Goal: Information Seeking & Learning: Learn about a topic

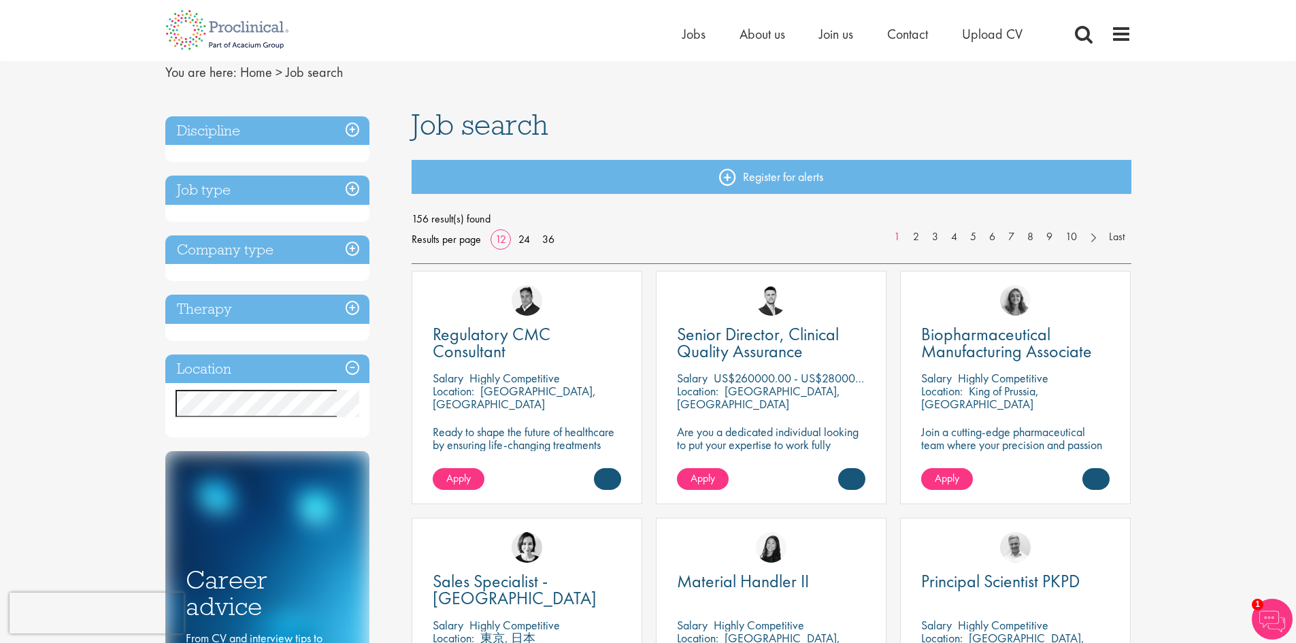
scroll to position [68, 0]
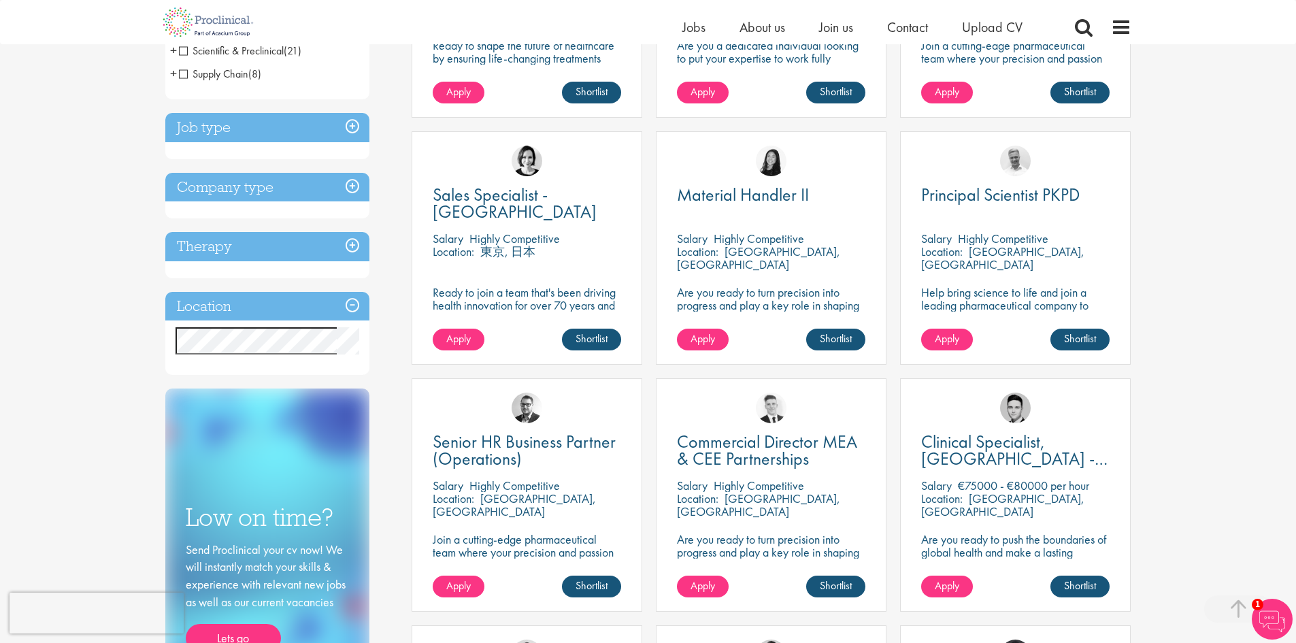
scroll to position [476, 0]
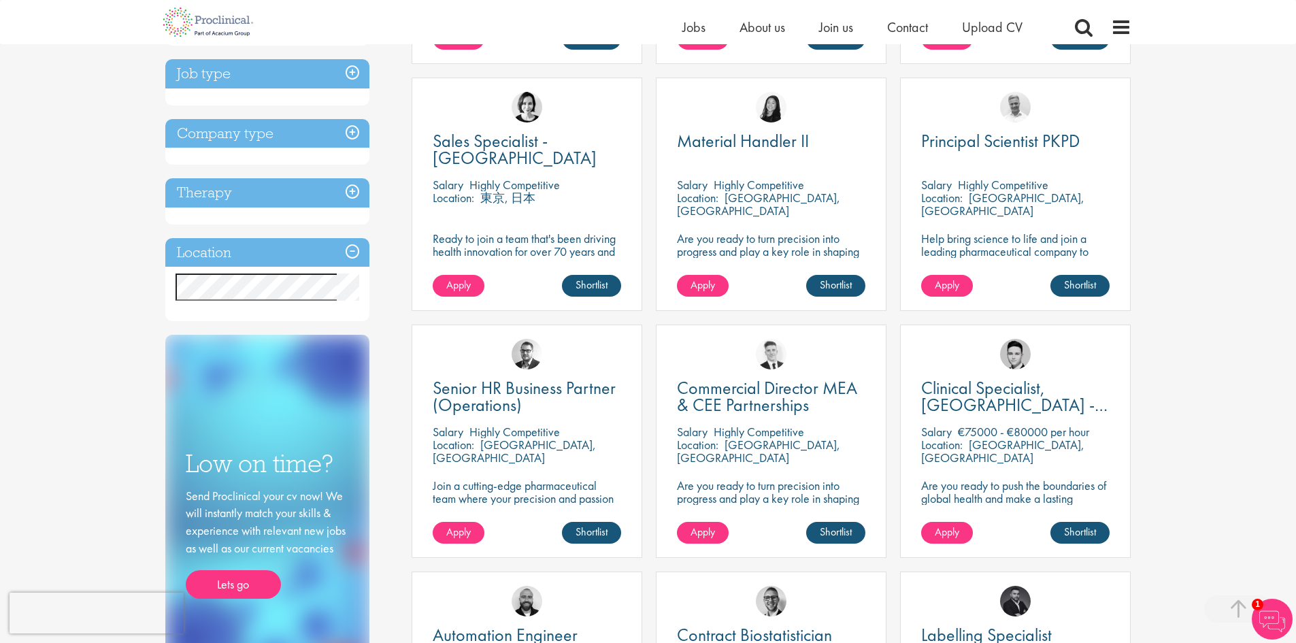
click at [356, 252] on h3 "Location" at bounding box center [267, 252] width 204 height 29
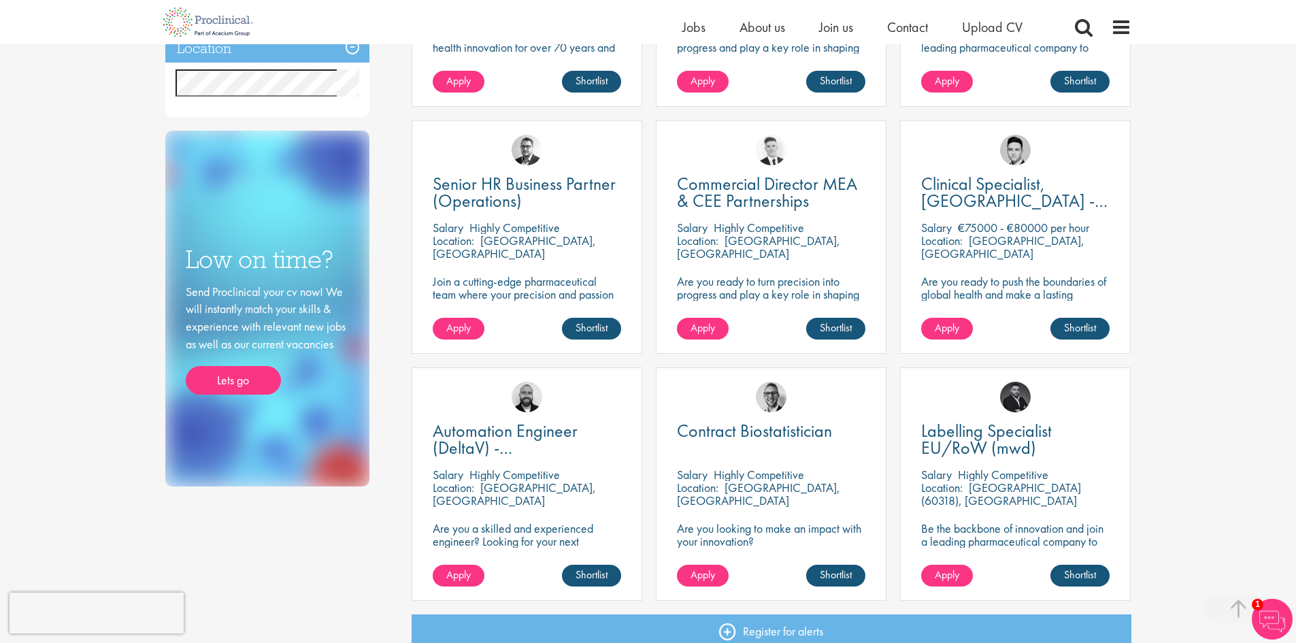
scroll to position [884, 0]
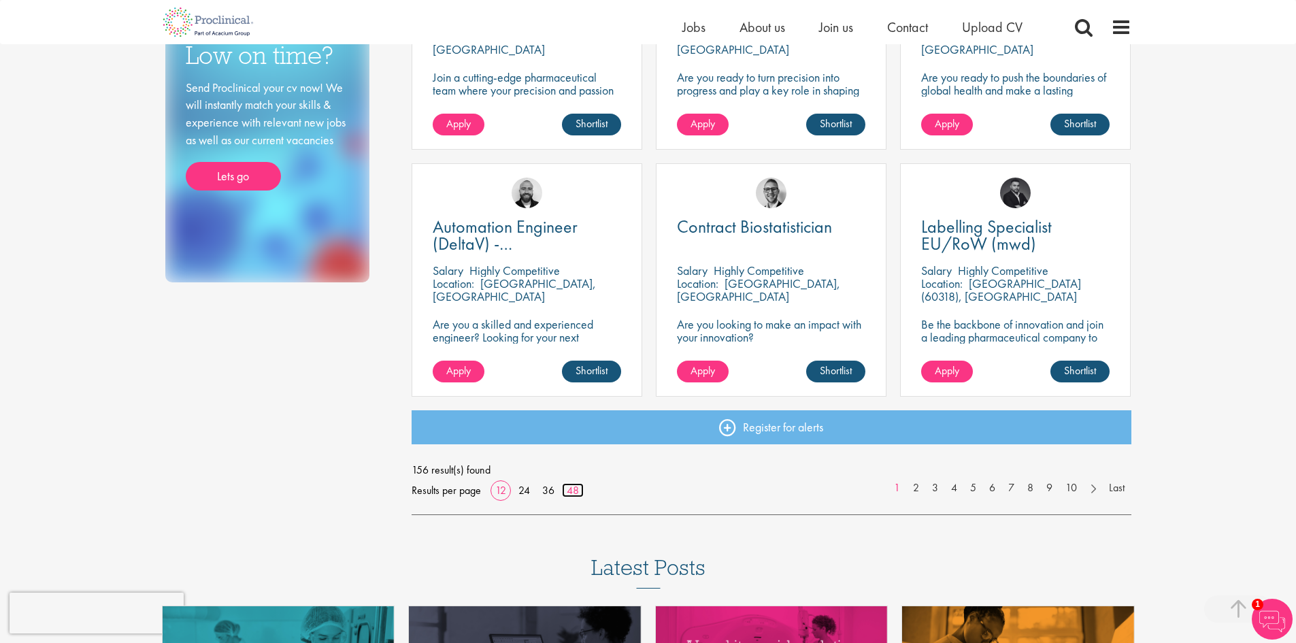
click at [572, 492] on link "48" at bounding box center [573, 490] width 22 height 14
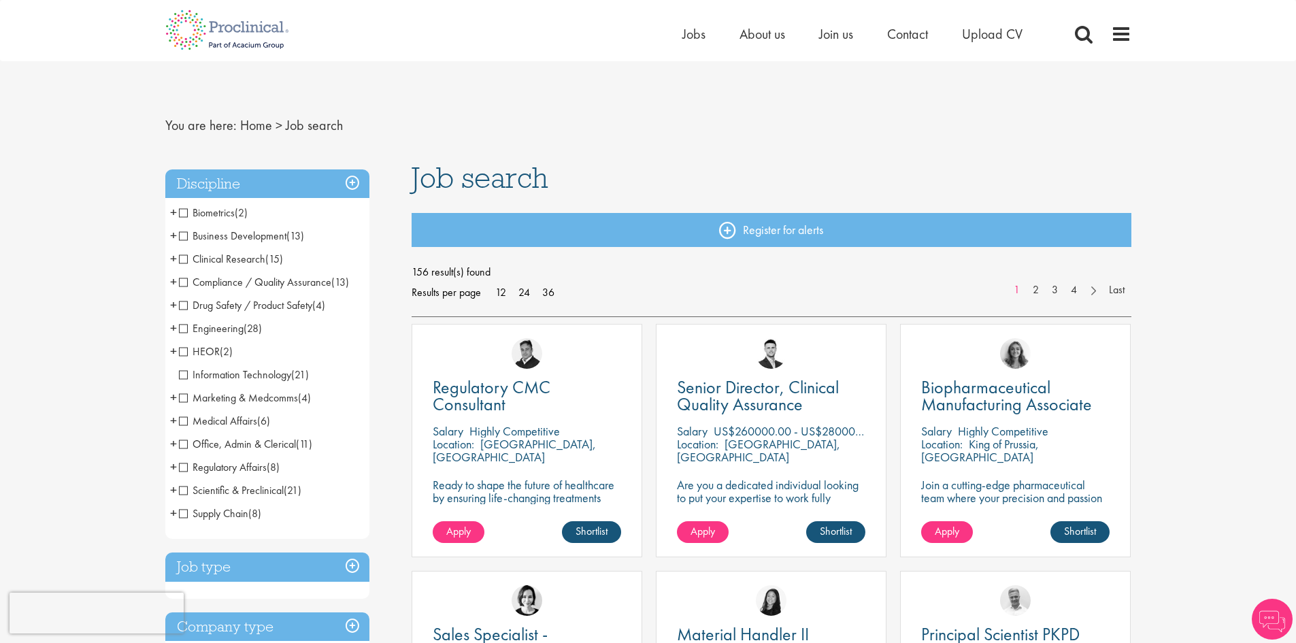
click at [353, 186] on h3 "Discipline" at bounding box center [267, 183] width 204 height 29
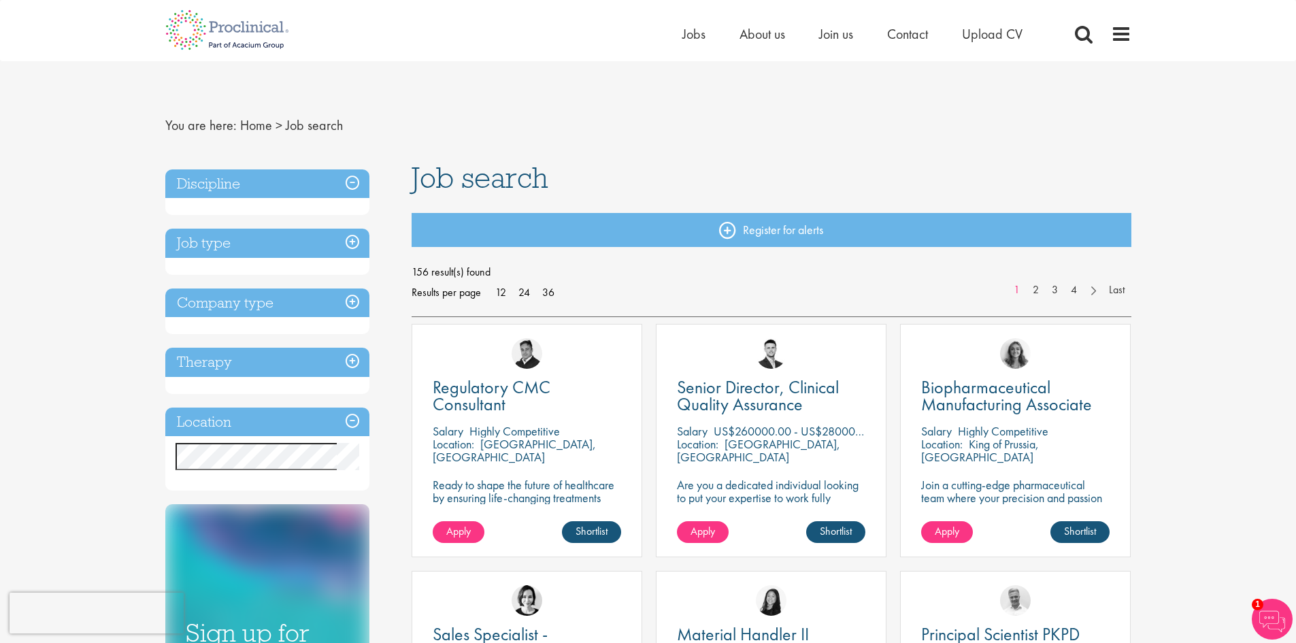
click at [354, 418] on h3 "Location" at bounding box center [267, 422] width 204 height 29
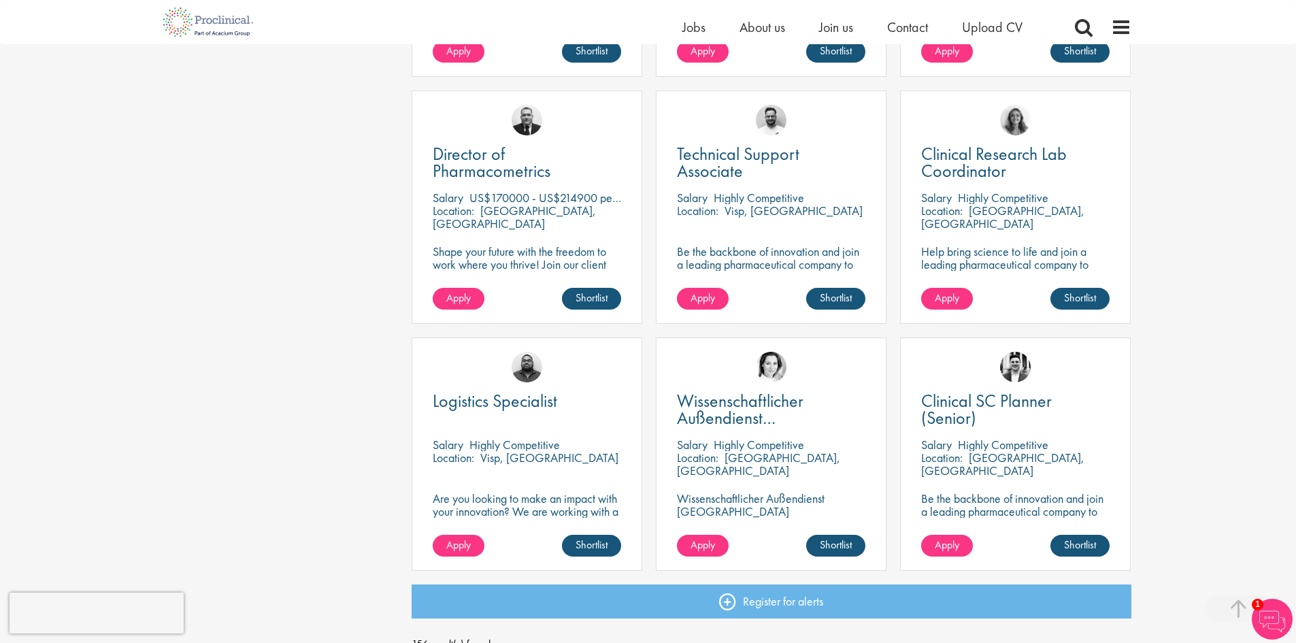
scroll to position [3742, 0]
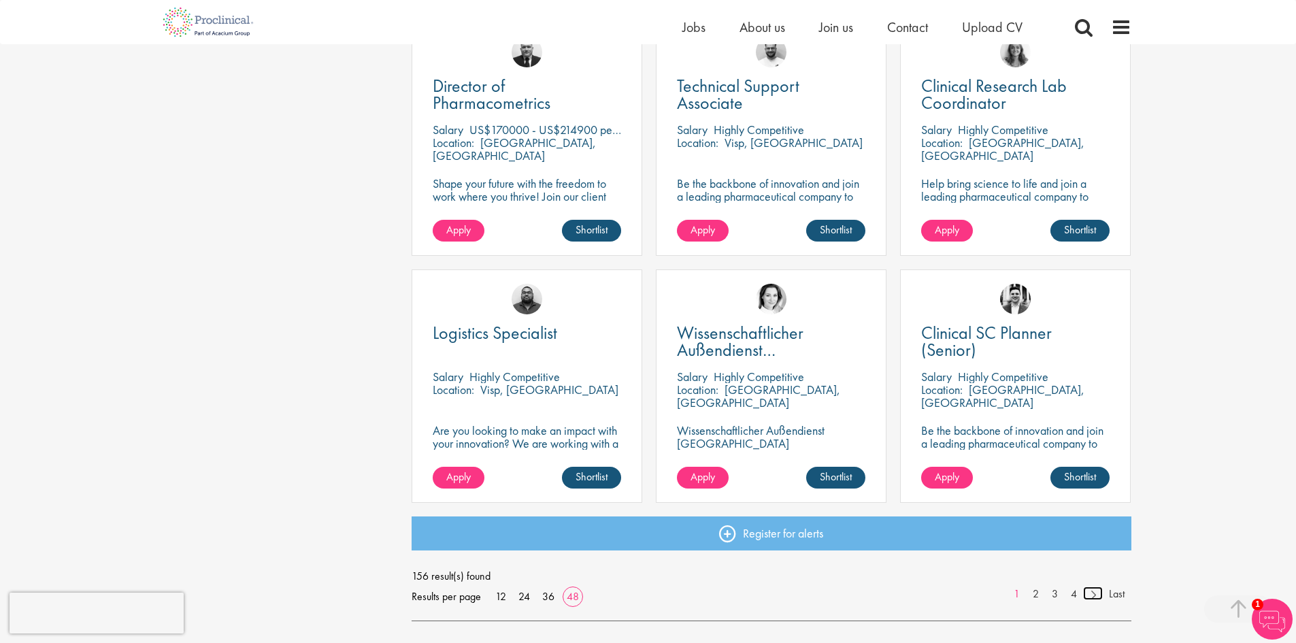
click at [1096, 596] on link at bounding box center [1093, 593] width 20 height 14
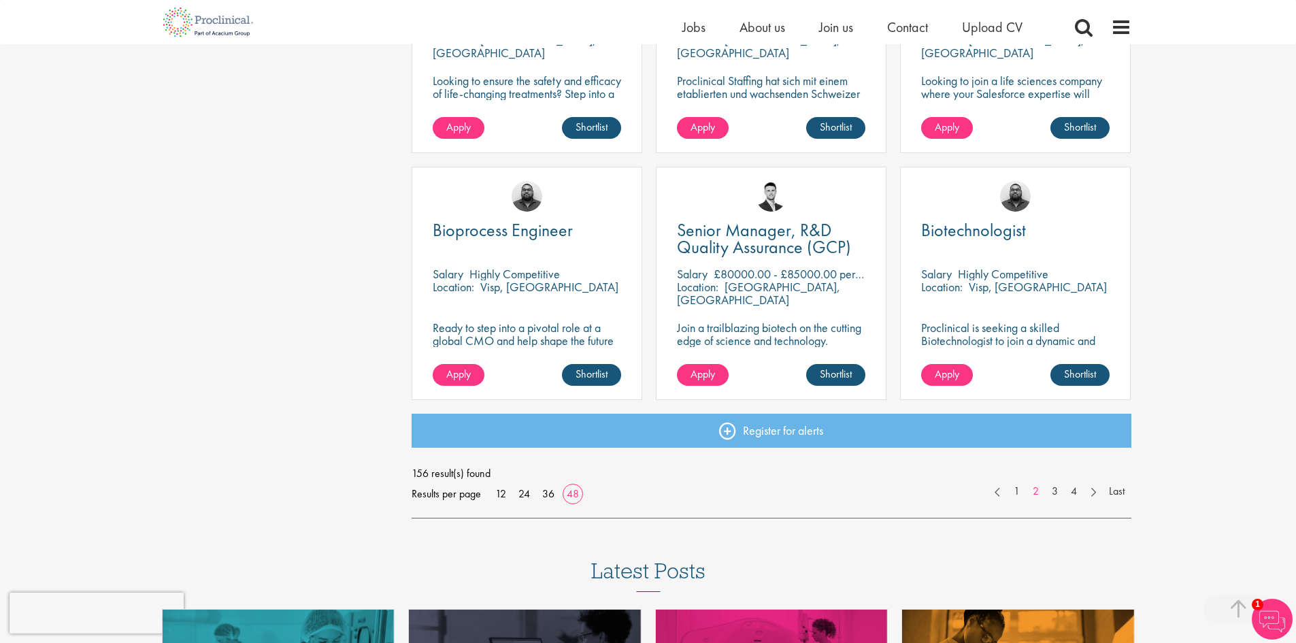
scroll to position [3878, 0]
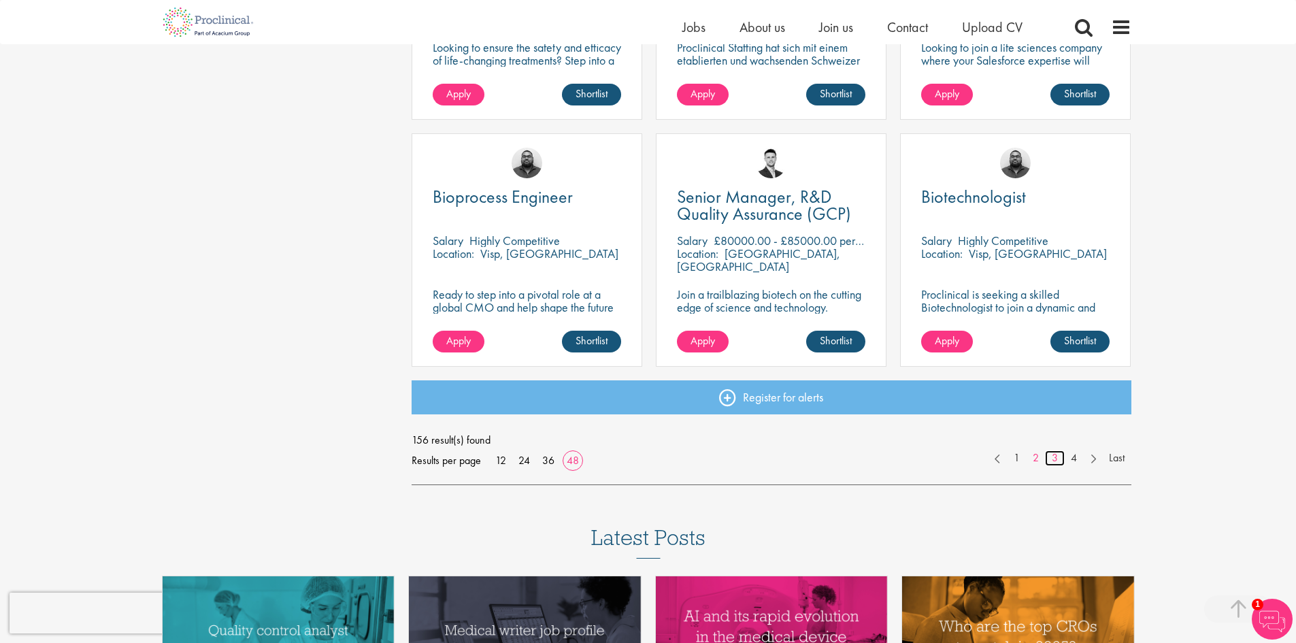
click at [1054, 457] on link "3" at bounding box center [1055, 458] width 20 height 16
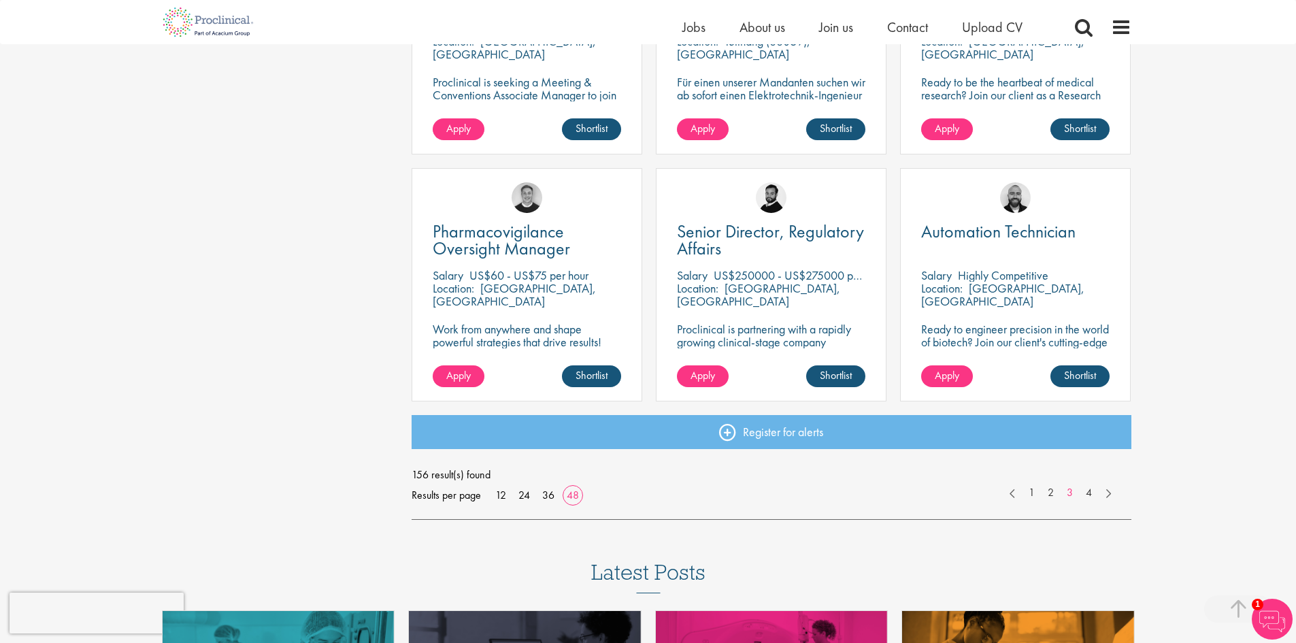
scroll to position [3878, 0]
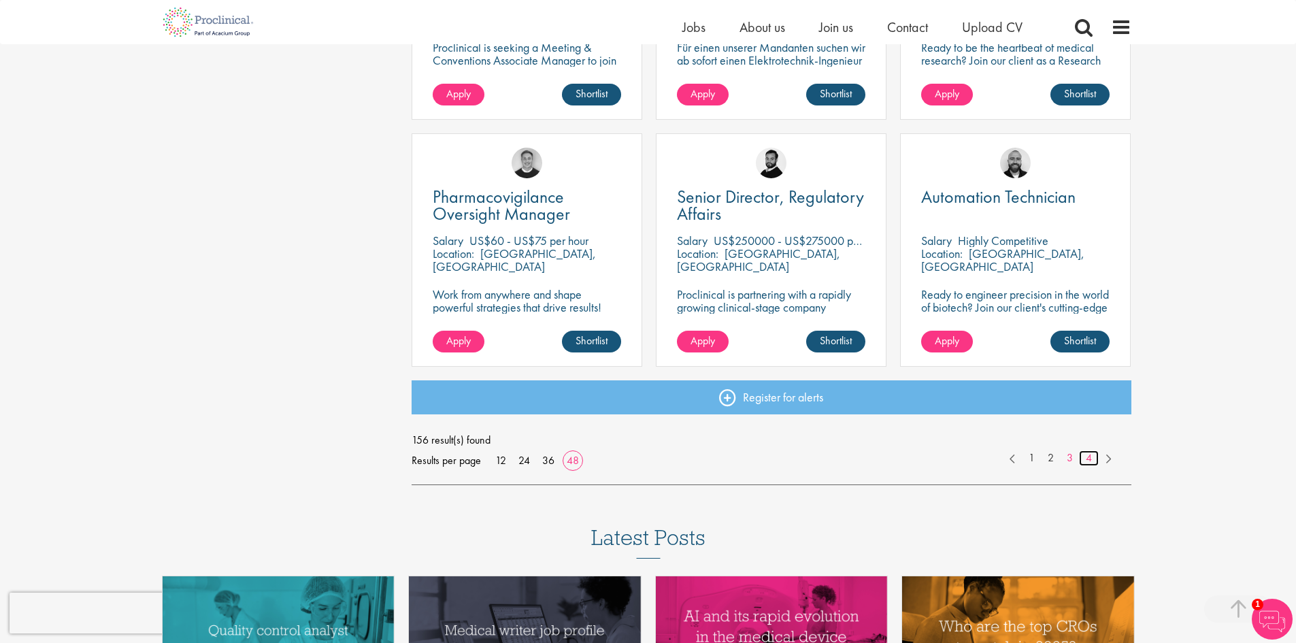
click at [1088, 464] on link "4" at bounding box center [1089, 458] width 20 height 16
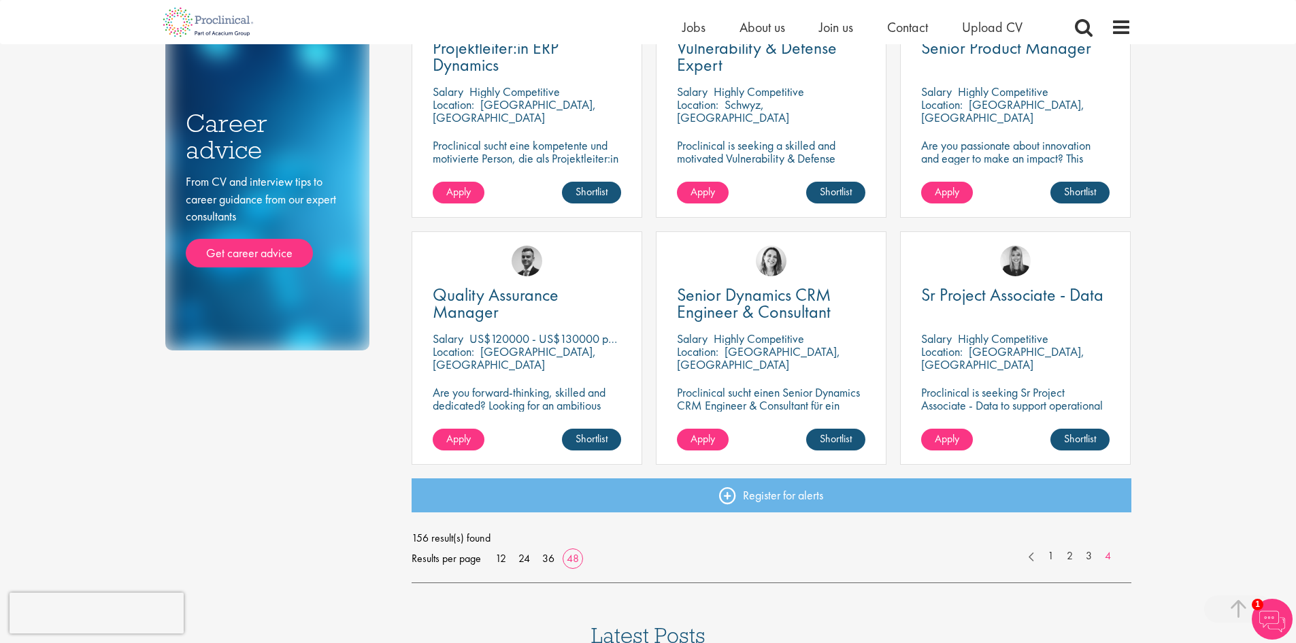
scroll to position [544, 0]
